Goal: Information Seeking & Learning: Understand process/instructions

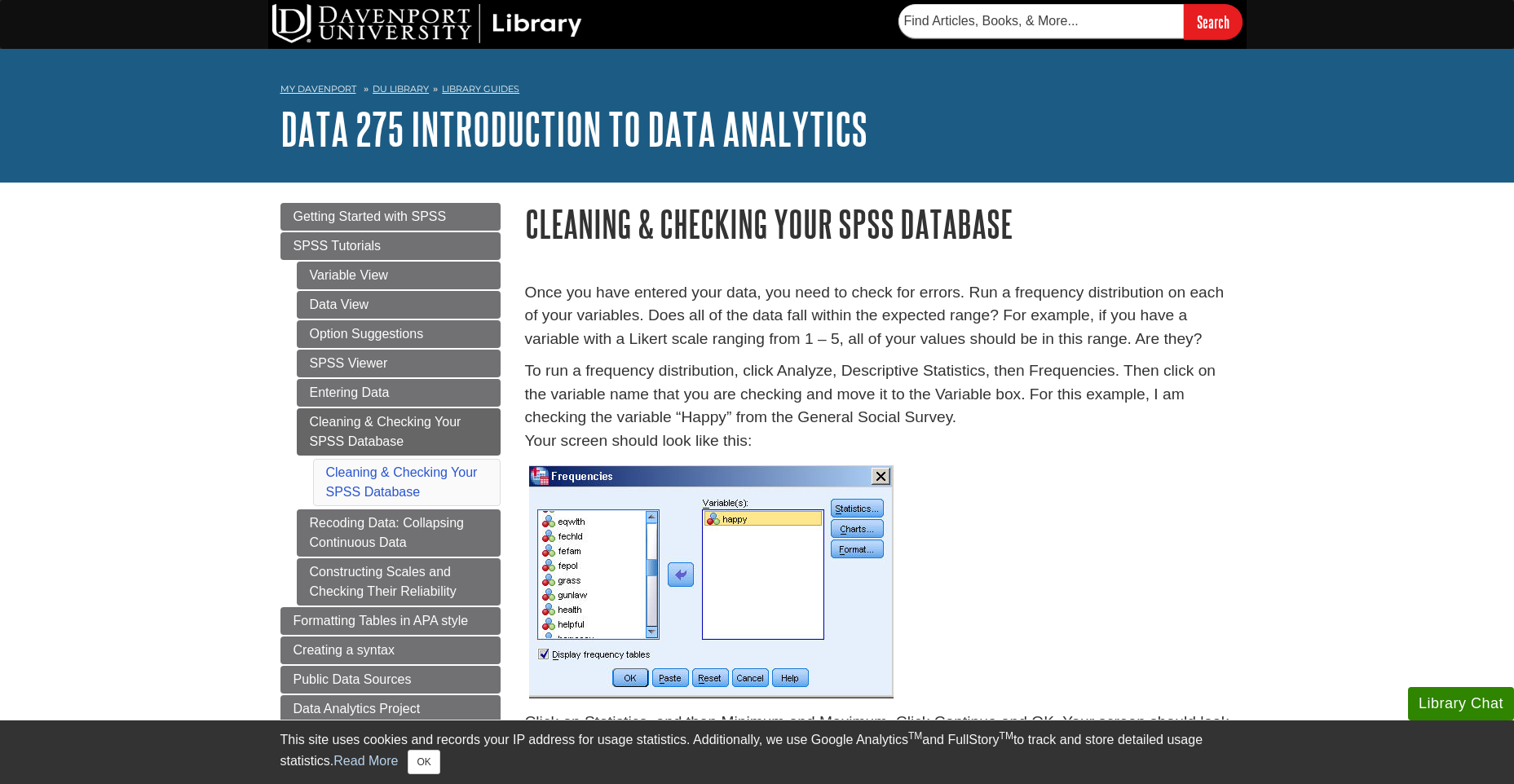
click at [378, 427] on link "Cleaning & Checking Your SPSS Database" at bounding box center [398, 432] width 204 height 47
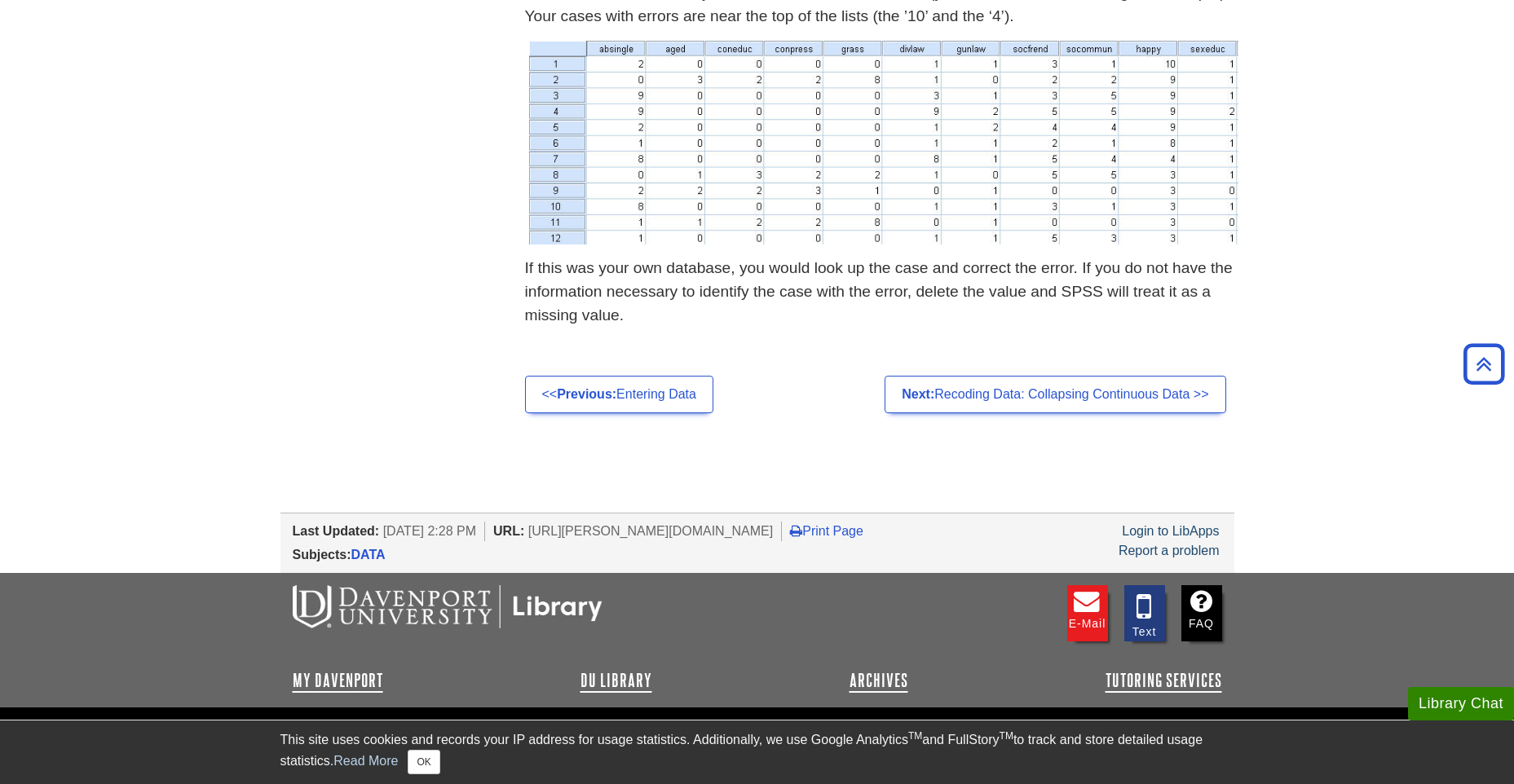
scroll to position [2239, 0]
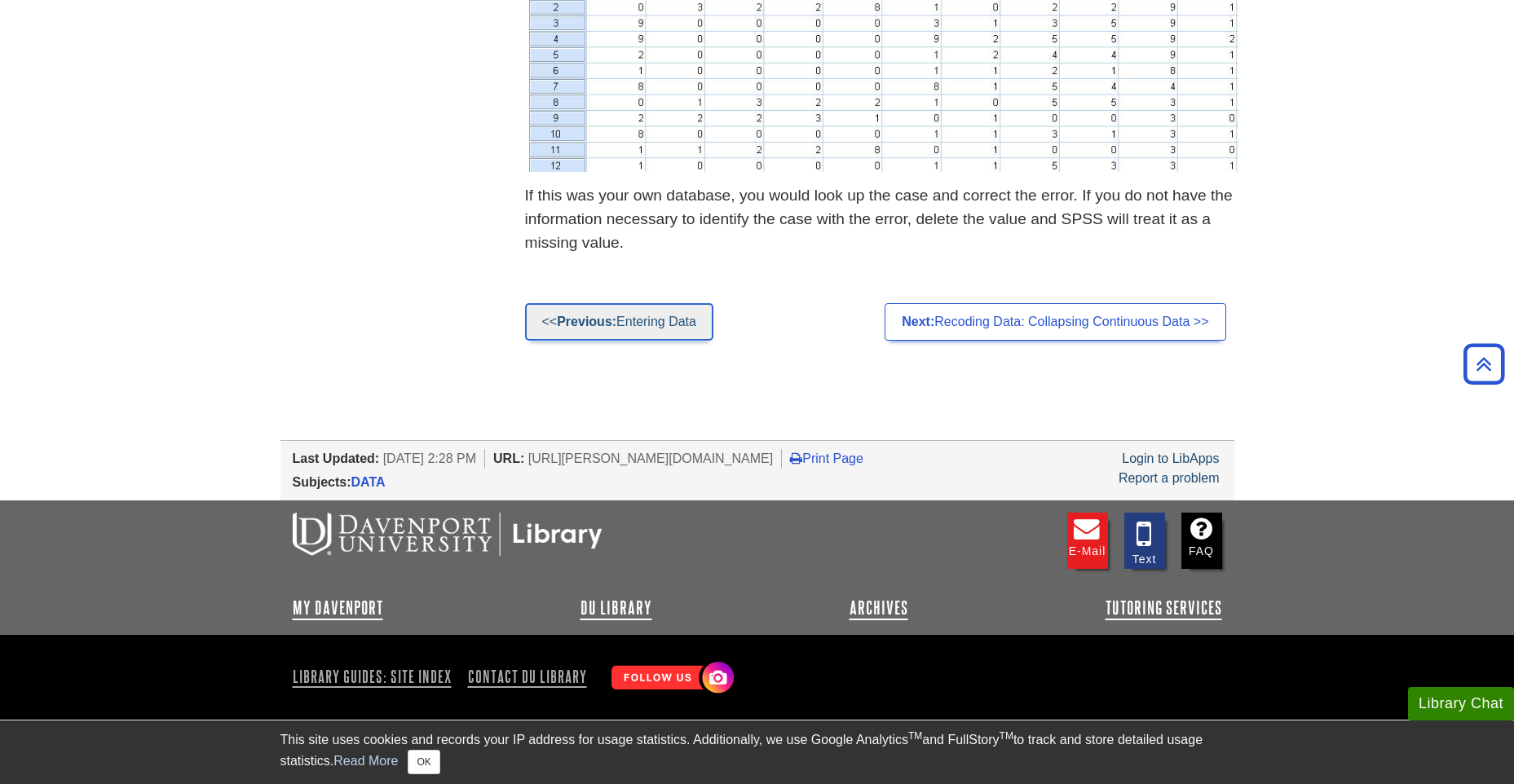
click at [692, 330] on link "<< Previous: Entering Data" at bounding box center [620, 321] width 189 height 37
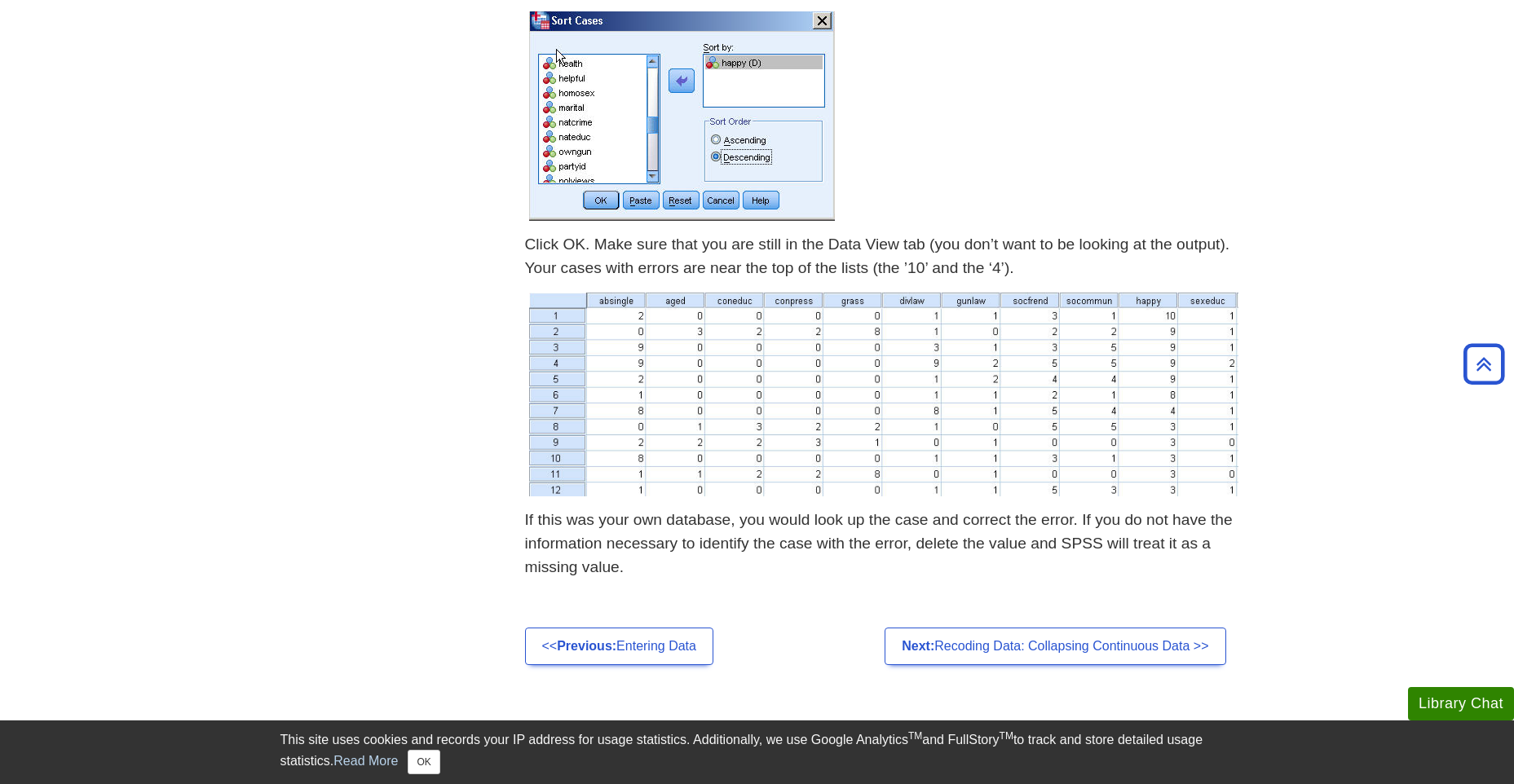
scroll to position [1750, 0]
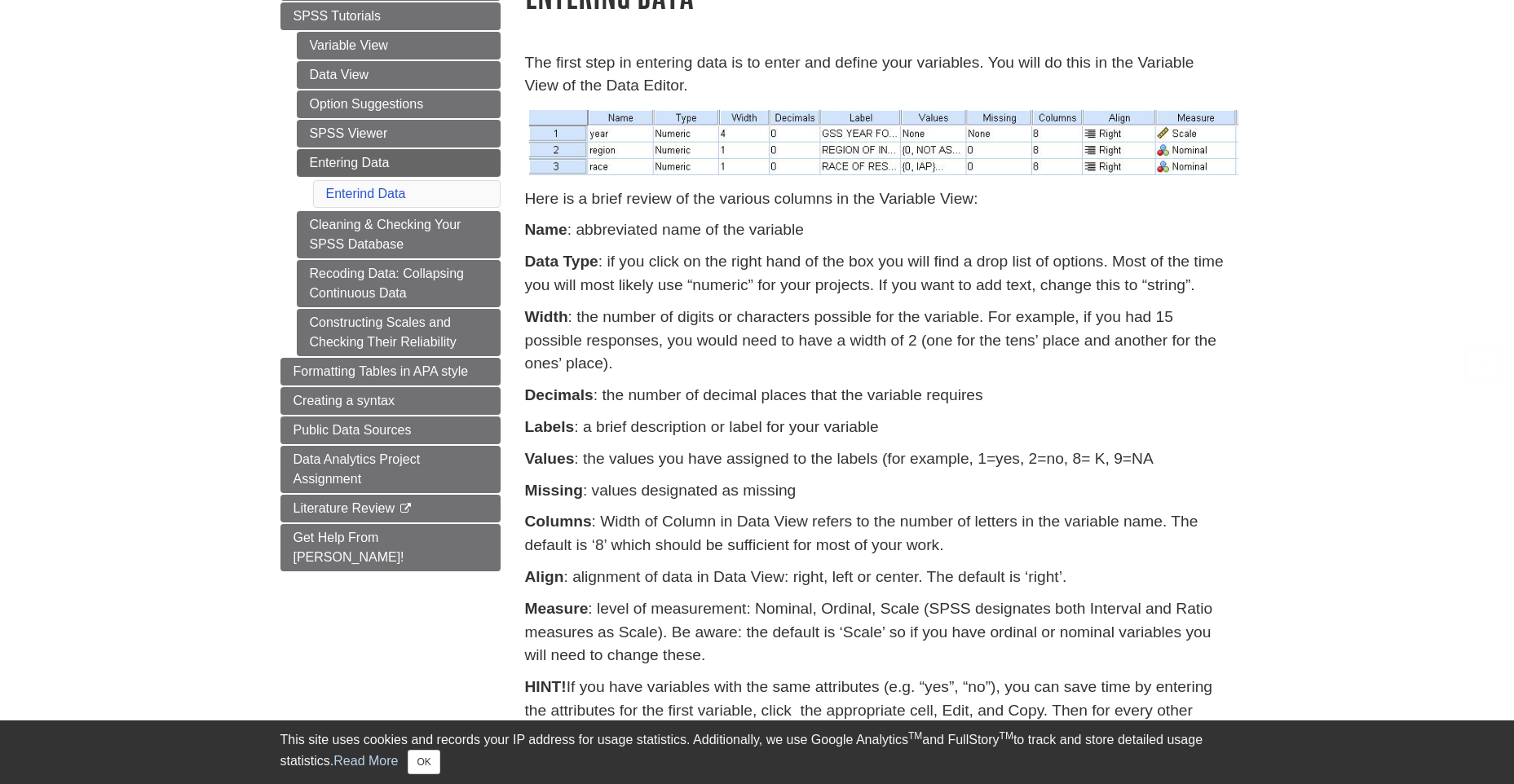
scroll to position [407, 0]
